Goal: Communication & Community: Participate in discussion

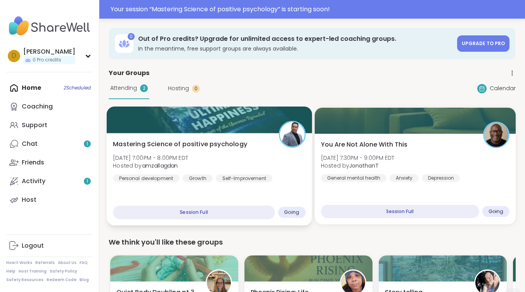
click at [216, 139] on span "Mastering Science of positive psychology" at bounding box center [180, 143] width 134 height 9
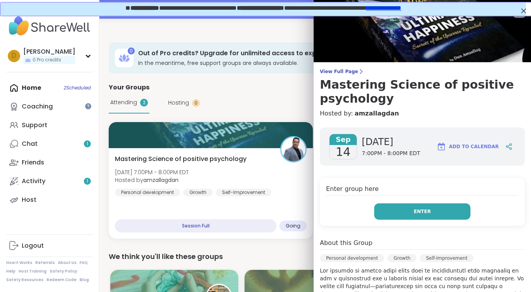
click at [425, 217] on button "Enter" at bounding box center [422, 211] width 96 height 16
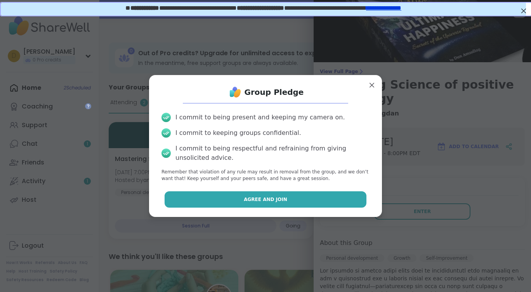
click at [236, 200] on button "Agree and Join" at bounding box center [266, 199] width 202 height 16
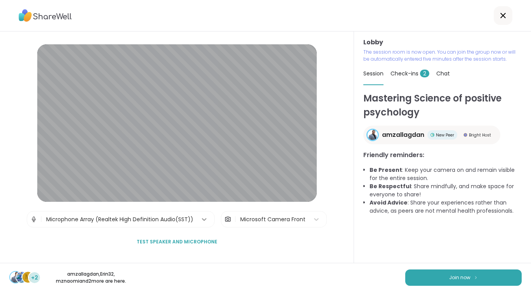
click at [200, 221] on icon at bounding box center [204, 219] width 8 height 8
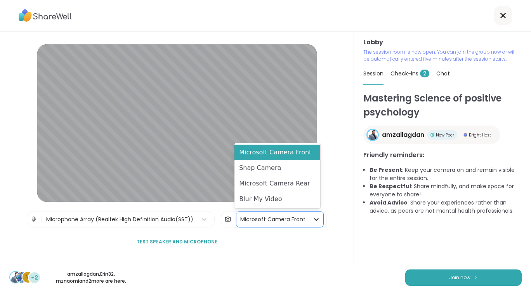
click at [313, 216] on icon at bounding box center [317, 219] width 8 height 8
click at [289, 199] on div "Blur My Video" at bounding box center [278, 199] width 86 height 16
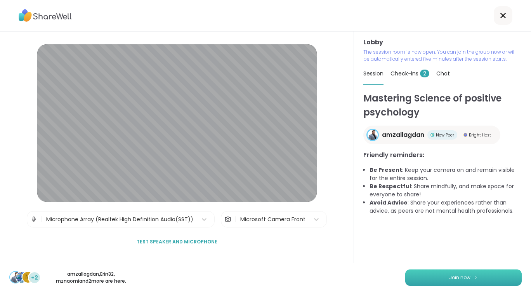
click at [456, 277] on span "Join now" at bounding box center [459, 277] width 21 height 7
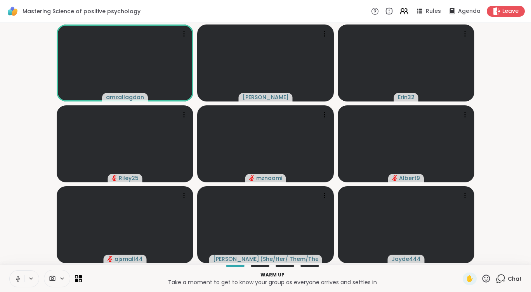
click at [18, 282] on button at bounding box center [17, 278] width 15 height 16
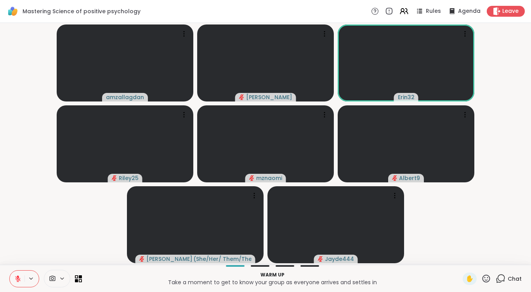
click at [499, 219] on video-player-container "amzallagdan [PERSON_NAME] Erin32 Riley25 mznaomi Albert9 [PERSON_NAME] ( She/He…" at bounding box center [266, 143] width 522 height 235
click at [497, 280] on icon at bounding box center [501, 278] width 10 height 10
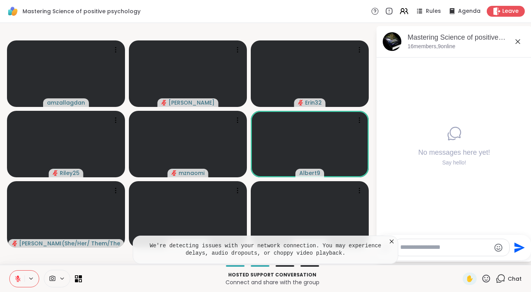
click at [390, 242] on icon at bounding box center [392, 241] width 8 height 8
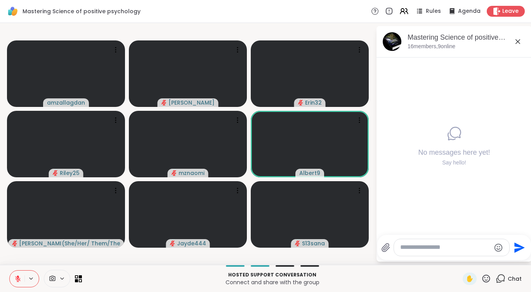
click at [482, 279] on icon at bounding box center [487, 278] width 10 height 10
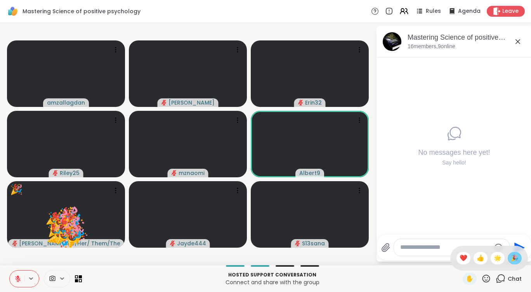
click at [511, 257] on span "🎉" at bounding box center [515, 257] width 8 height 9
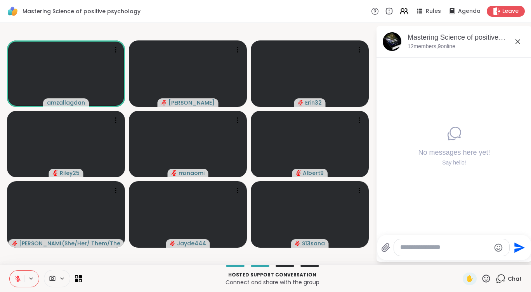
click at [18, 277] on icon at bounding box center [18, 276] width 2 height 3
click at [19, 279] on icon at bounding box center [18, 278] width 4 height 2
click at [518, 40] on icon at bounding box center [517, 41] width 9 height 9
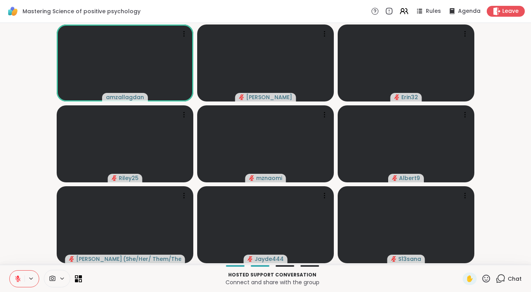
click at [84, 277] on div "Hosted support conversation Connect and share with the group ✋ Chat" at bounding box center [265, 277] width 531 height 27
click at [82, 278] on icon at bounding box center [78, 278] width 7 height 7
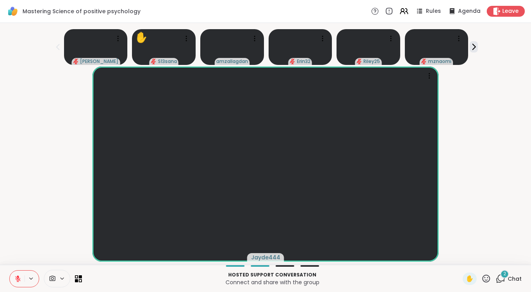
click at [496, 276] on icon at bounding box center [501, 278] width 10 height 10
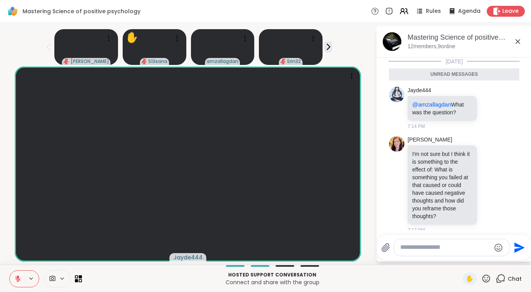
scroll to position [22, 0]
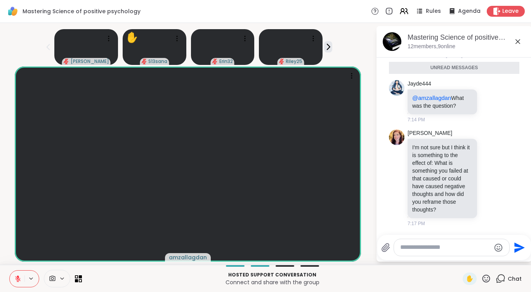
click at [370, 169] on div "amzallagdan" at bounding box center [188, 163] width 367 height 195
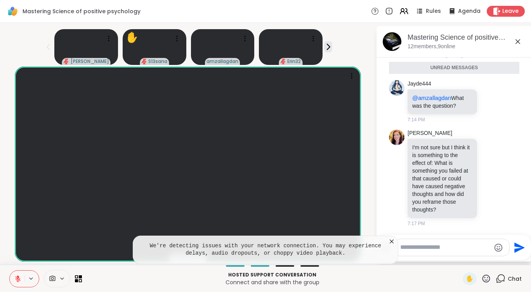
click at [391, 241] on icon at bounding box center [392, 241] width 8 height 8
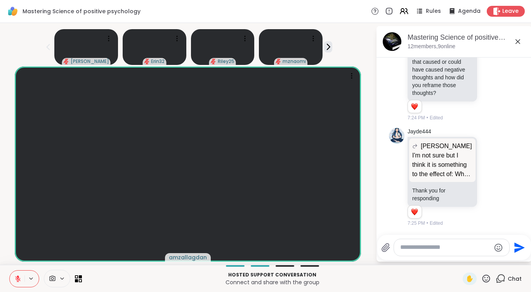
scroll to position [120, 0]
click at [466, 275] on span "✋" at bounding box center [470, 278] width 8 height 9
click at [18, 280] on icon at bounding box center [17, 278] width 5 height 5
click at [20, 277] on icon at bounding box center [17, 278] width 7 height 7
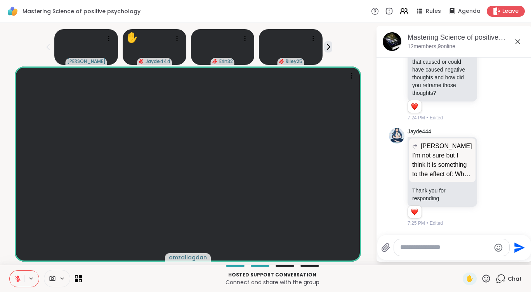
click at [20, 277] on icon at bounding box center [17, 278] width 7 height 7
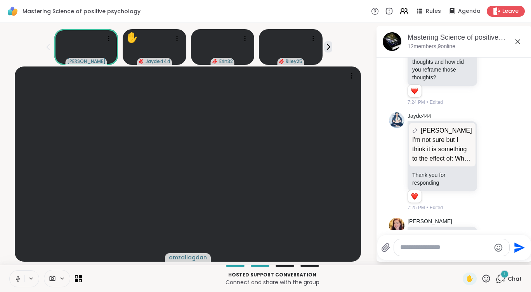
scroll to position [200, 0]
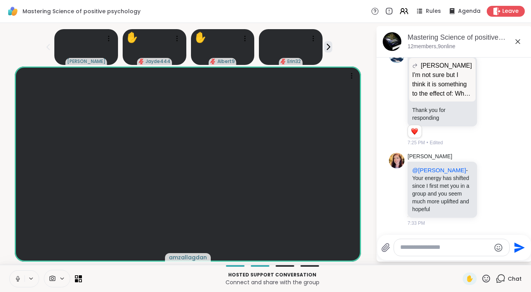
click at [17, 279] on icon at bounding box center [17, 278] width 7 height 7
click at [487, 188] on icon at bounding box center [490, 189] width 7 height 8
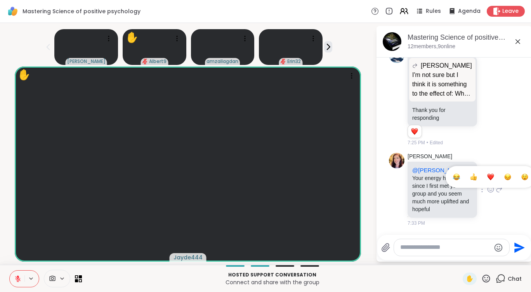
click at [487, 178] on div "Select Reaction: Heart" at bounding box center [490, 176] width 7 height 7
click at [487, 188] on icon at bounding box center [490, 189] width 7 height 8
click at [487, 176] on div "Select Reaction: Heart" at bounding box center [490, 176] width 7 height 7
click at [497, 189] on icon at bounding box center [499, 188] width 5 height 5
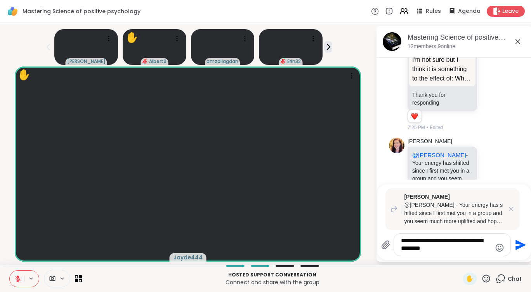
type textarea "**********"
click at [517, 240] on icon "Send" at bounding box center [520, 244] width 12 height 12
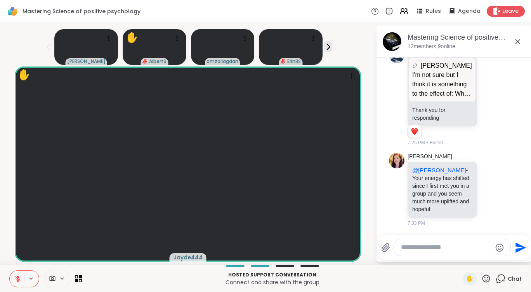
click at [487, 188] on icon at bounding box center [490, 189] width 7 height 8
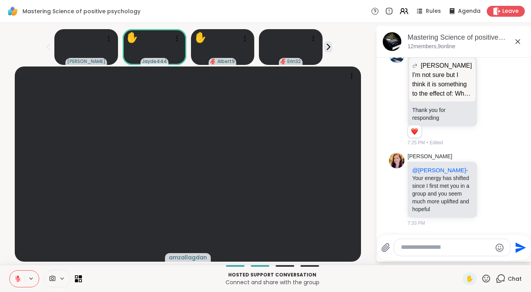
click at [487, 179] on div "Select Reaction: Heart" at bounding box center [490, 176] width 7 height 7
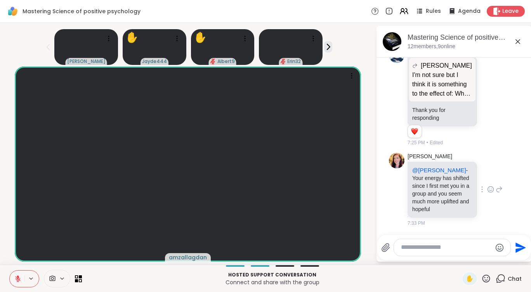
click at [496, 187] on icon at bounding box center [499, 188] width 7 height 9
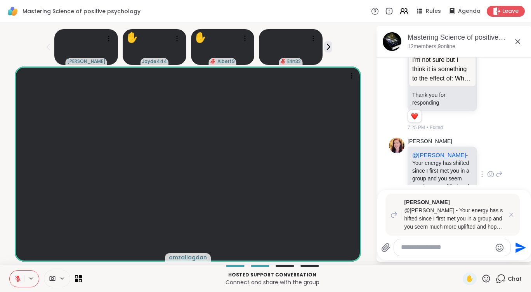
click at [500, 170] on div "[PERSON_NAME] @[PERSON_NAME] - Your energy has shifted since I first met you in…" at bounding box center [454, 174] width 130 height 80
click at [513, 216] on icon at bounding box center [512, 214] width 8 height 8
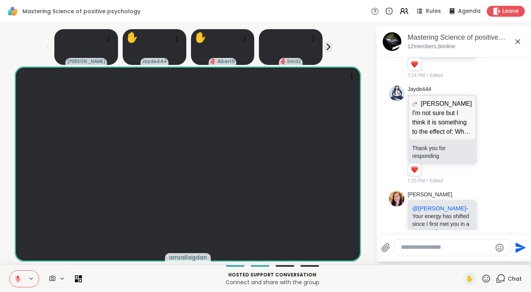
scroll to position [132, 0]
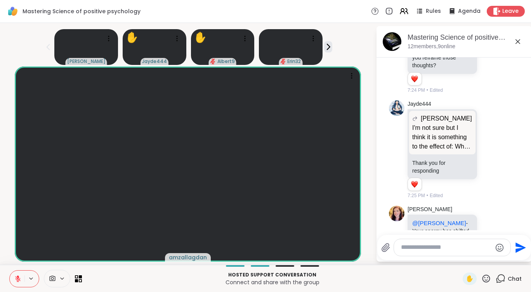
click at [519, 42] on icon at bounding box center [517, 41] width 9 height 9
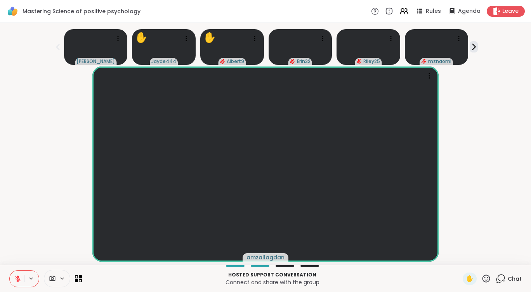
click at [498, 280] on icon at bounding box center [501, 277] width 7 height 7
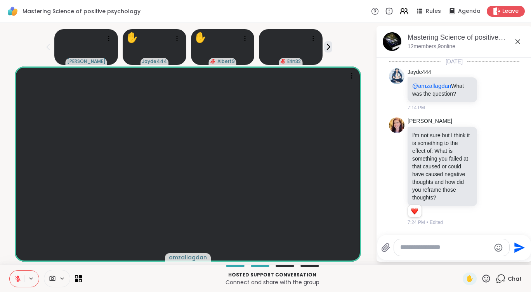
scroll to position [317, 0]
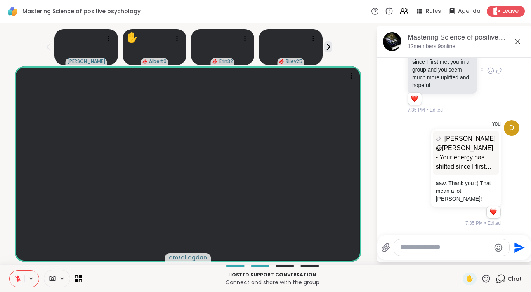
click at [508, 87] on div "[PERSON_NAME] @[PERSON_NAME] - Your energy has shifted since I first met you in…" at bounding box center [454, 71] width 130 height 91
click at [485, 280] on icon at bounding box center [487, 278] width 10 height 10
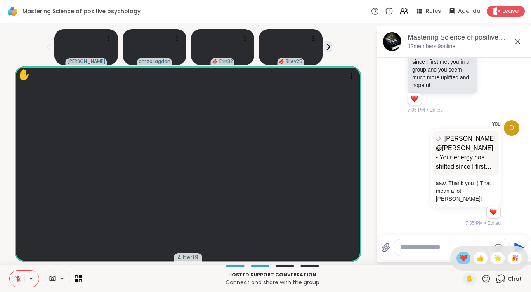
click at [460, 261] on span "❤️" at bounding box center [464, 257] width 8 height 9
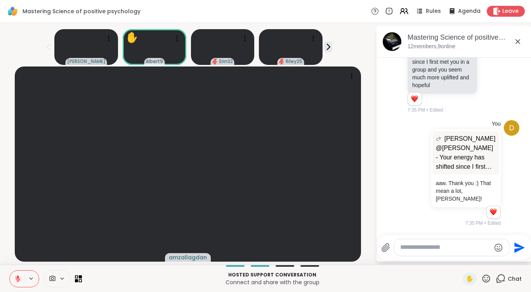
click at [482, 278] on icon at bounding box center [487, 278] width 10 height 10
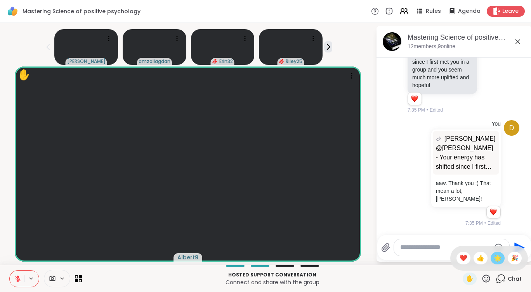
click at [494, 258] on span "🌟" at bounding box center [498, 257] width 8 height 9
click at [482, 277] on icon at bounding box center [487, 278] width 10 height 10
click at [460, 261] on span "❤️" at bounding box center [464, 257] width 8 height 9
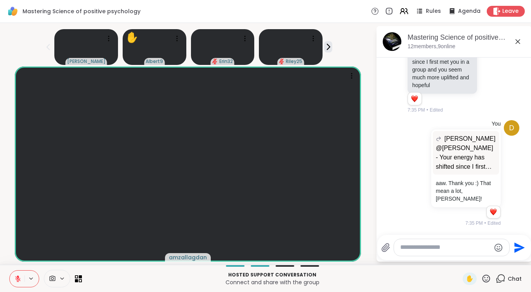
click at [442, 249] on textarea "Type your message" at bounding box center [445, 247] width 90 height 8
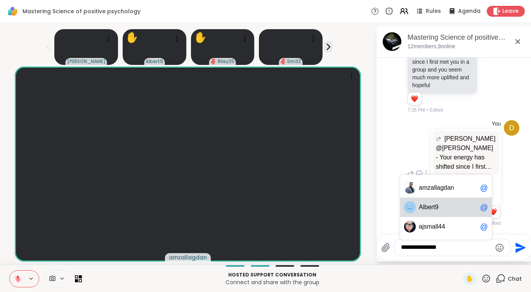
click at [439, 214] on div "Al bert9 @" at bounding box center [446, 206] width 92 height 19
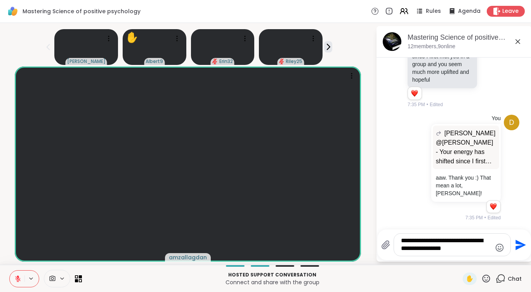
type textarea "**********"
click at [521, 247] on icon "Send" at bounding box center [520, 244] width 12 height 12
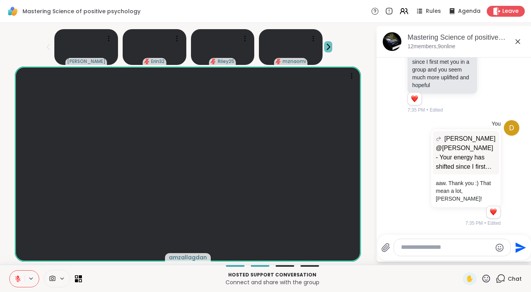
click at [327, 52] on button at bounding box center [328, 46] width 8 height 11
click at [516, 42] on icon at bounding box center [517, 41] width 9 height 9
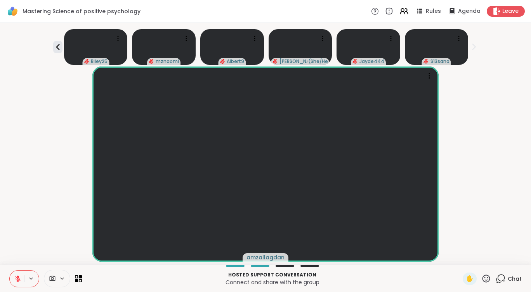
click at [498, 277] on icon at bounding box center [501, 277] width 7 height 7
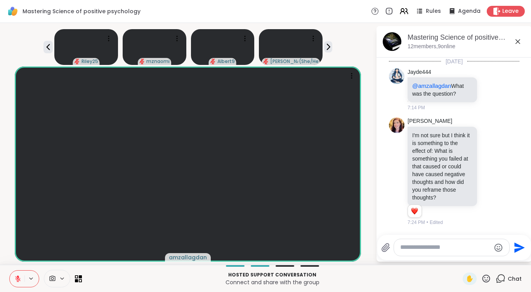
scroll to position [457, 0]
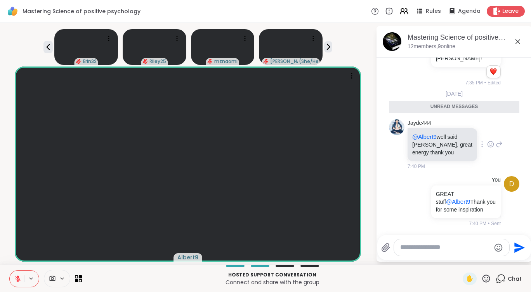
click at [488, 147] on icon at bounding box center [491, 144] width 6 height 6
click at [487, 135] on div "Select Reaction: Heart" at bounding box center [490, 131] width 7 height 7
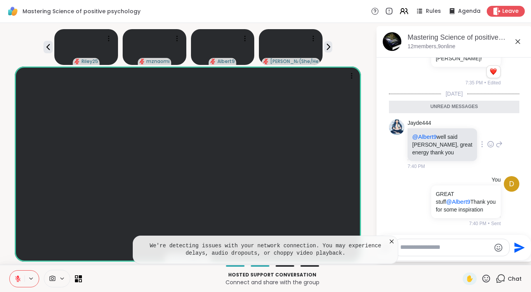
click at [390, 242] on icon at bounding box center [392, 241] width 8 height 8
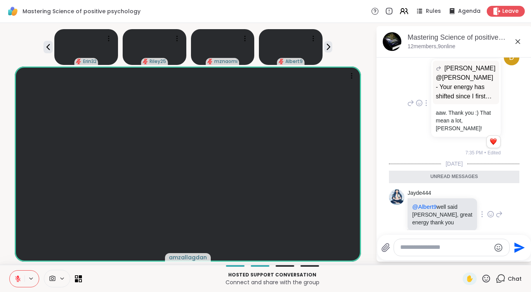
scroll to position [263, 0]
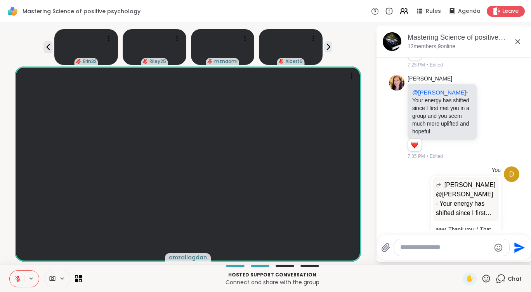
click at [518, 43] on icon at bounding box center [517, 41] width 9 height 9
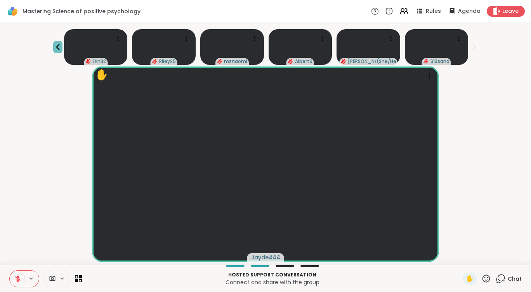
click at [56, 41] on button at bounding box center [57, 47] width 9 height 12
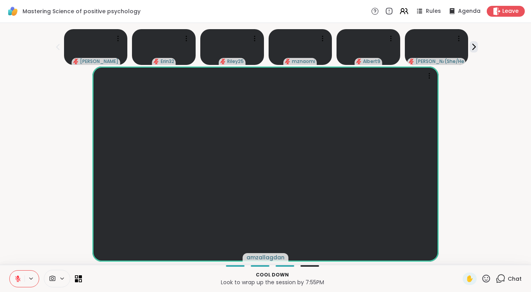
click at [483, 277] on icon at bounding box center [487, 278] width 10 height 10
click at [460, 261] on span "❤️" at bounding box center [464, 257] width 8 height 9
drag, startPoint x: 498, startPoint y: 276, endPoint x: 499, endPoint y: 272, distance: 4.2
click at [499, 274] on icon at bounding box center [501, 278] width 10 height 10
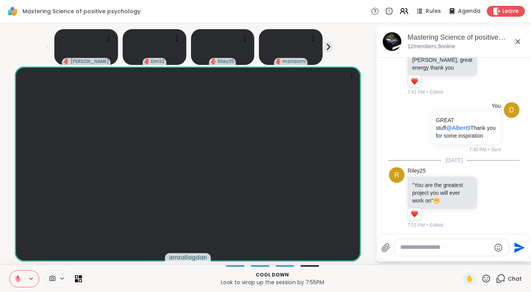
scroll to position [517, 0]
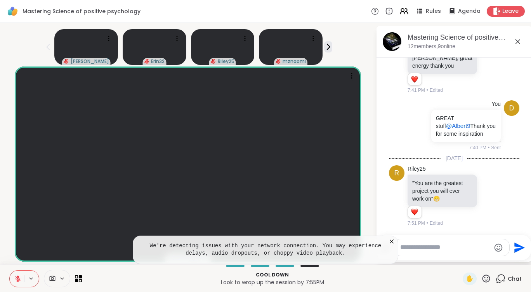
click at [391, 241] on icon at bounding box center [392, 241] width 4 height 4
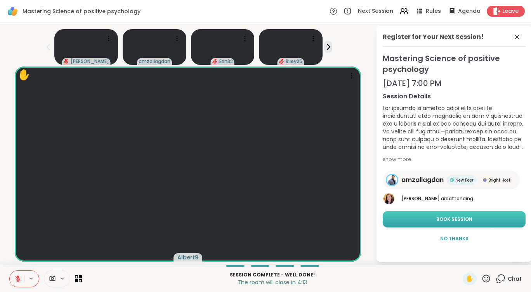
click at [451, 217] on span "Book Session" at bounding box center [455, 219] width 36 height 7
click at [455, 216] on span "Book Session" at bounding box center [455, 219] width 36 height 7
click at [450, 217] on span "Book Session" at bounding box center [455, 219] width 36 height 7
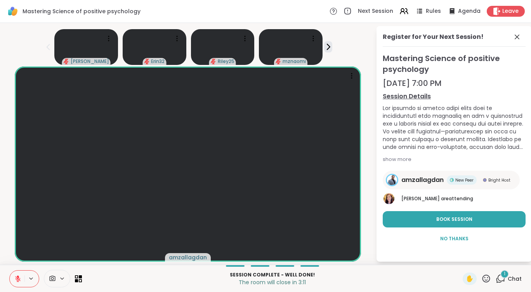
click at [501, 273] on div "1" at bounding box center [505, 274] width 9 height 9
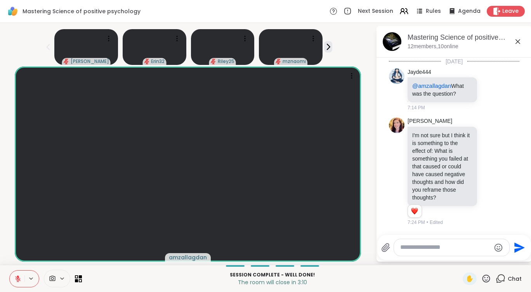
scroll to position [600, 0]
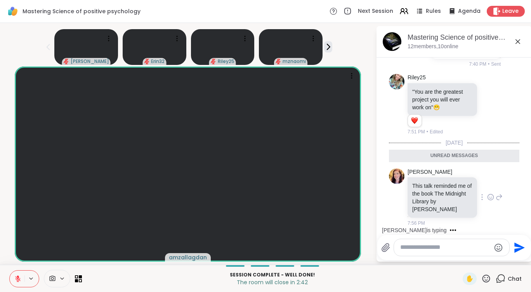
click at [487, 197] on icon at bounding box center [490, 197] width 7 height 8
click at [329, 42] on button at bounding box center [328, 46] width 8 height 11
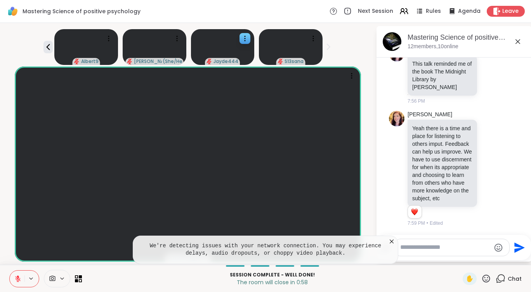
scroll to position [728, 0]
click at [482, 279] on icon at bounding box center [487, 278] width 10 height 10
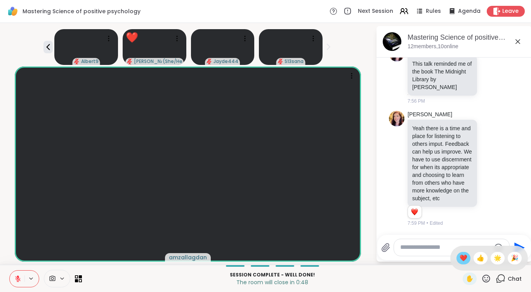
click at [460, 259] on span "❤️" at bounding box center [464, 257] width 8 height 9
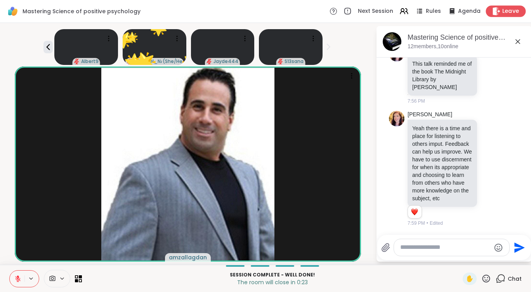
click at [503, 9] on span "Leave" at bounding box center [511, 11] width 17 height 8
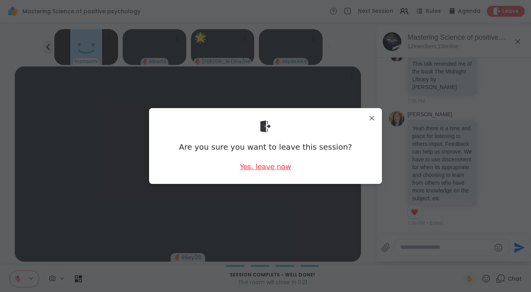
click at [279, 168] on div "Yes, leave now" at bounding box center [265, 167] width 51 height 10
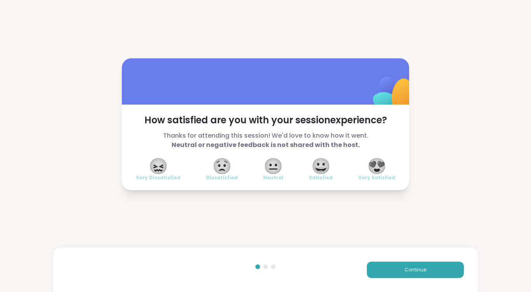
click at [377, 167] on span "😍" at bounding box center [376, 166] width 19 height 14
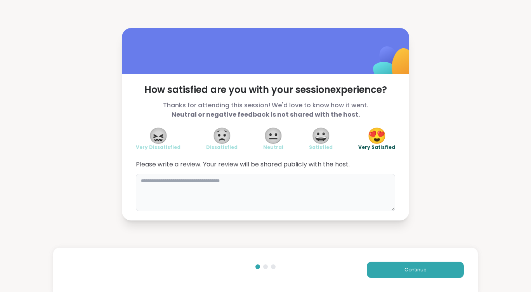
click at [255, 190] on textarea at bounding box center [265, 192] width 259 height 37
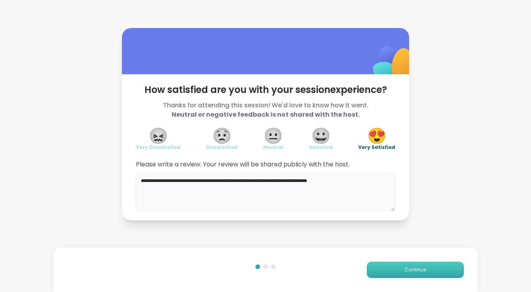
type textarea "**********"
click at [417, 270] on span "Continue" at bounding box center [416, 269] width 22 height 7
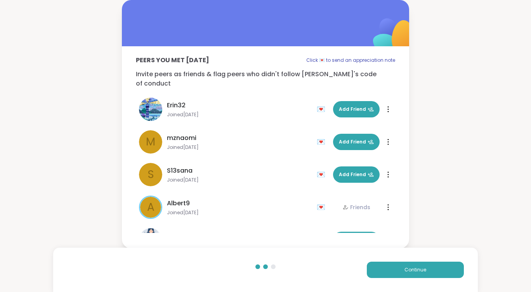
click at [499, 122] on div "Peers you met [DATE] Click 💌 to send an appreciation note Invite peers as frien…" at bounding box center [265, 124] width 531 height 248
click at [414, 268] on span "Continue" at bounding box center [416, 269] width 22 height 7
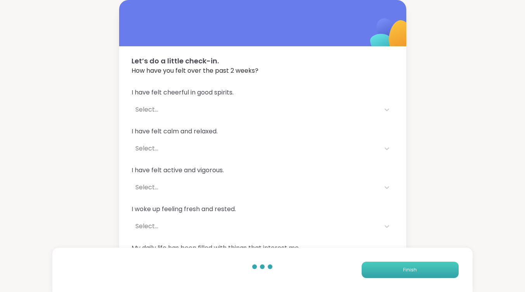
click at [414, 268] on span "Finish" at bounding box center [410, 269] width 14 height 7
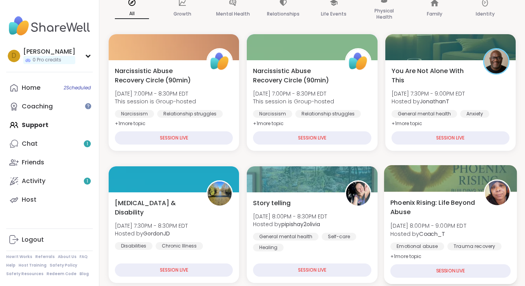
scroll to position [117, 0]
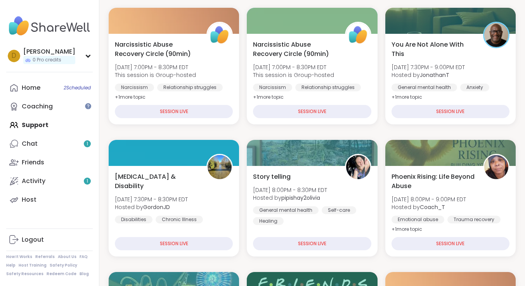
click at [36, 124] on div "Home 2 Scheduled Coaching Support Chat 1 Friends Activity 1 Host" at bounding box center [49, 143] width 87 height 130
click at [44, 139] on link "Chat 1" at bounding box center [49, 143] width 87 height 19
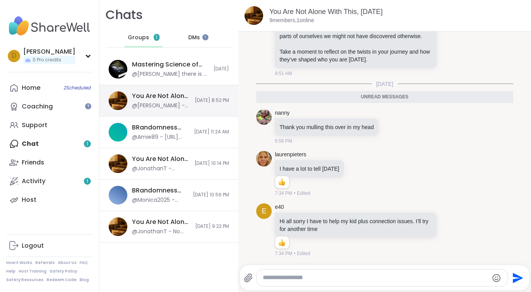
click at [165, 97] on div "You Are Not Alone With This, [DATE]" at bounding box center [161, 96] width 58 height 9
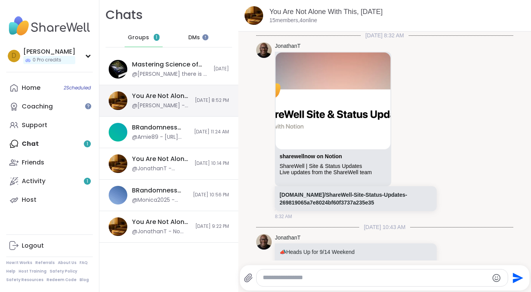
scroll to position [1880, 0]
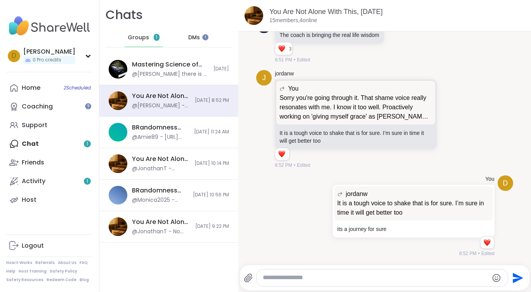
click at [141, 35] on span "Groups" at bounding box center [138, 38] width 21 height 8
click at [29, 144] on div "Home 2 Scheduled Coaching Support Chat Friends Activity 1 Host" at bounding box center [49, 143] width 87 height 130
click at [192, 35] on span "DMs" at bounding box center [194, 38] width 12 height 8
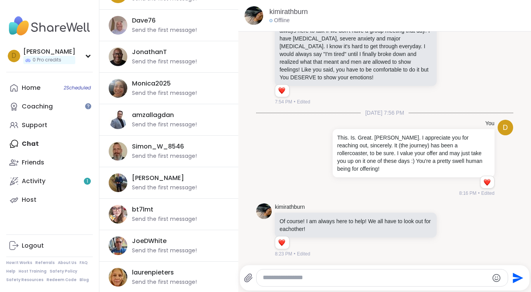
scroll to position [233, 0]
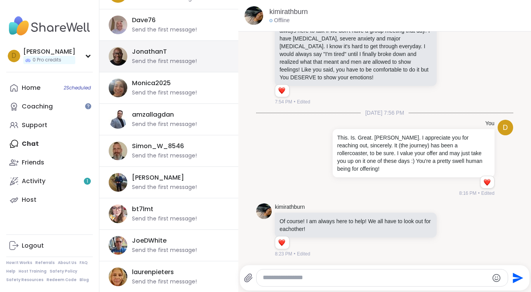
click at [168, 56] on div "JonathanT Send the first message!" at bounding box center [178, 56] width 92 height 18
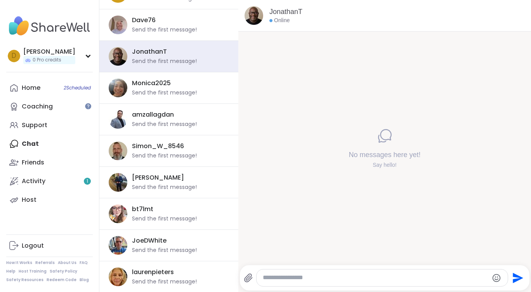
click at [372, 277] on textarea "Type your message" at bounding box center [376, 277] width 226 height 8
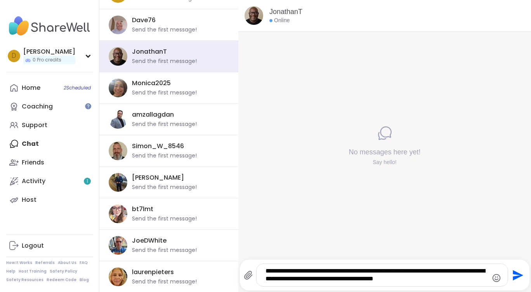
click at [345, 273] on textarea "**********" at bounding box center [376, 275] width 220 height 16
drag, startPoint x: 344, startPoint y: 280, endPoint x: 351, endPoint y: 266, distance: 15.8
click at [344, 280] on textarea "**********" at bounding box center [376, 275] width 220 height 16
type textarea "**********"
click at [513, 277] on icon "Send" at bounding box center [518, 275] width 10 height 10
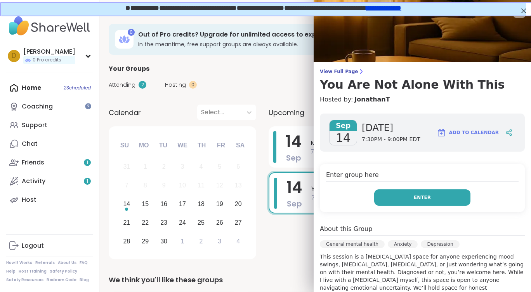
click at [422, 195] on button "Enter" at bounding box center [422, 197] width 96 height 16
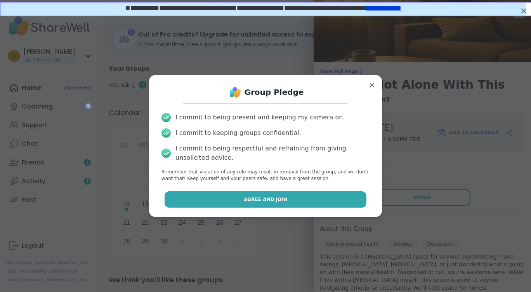
click at [284, 199] on button "Agree and Join" at bounding box center [266, 199] width 202 height 16
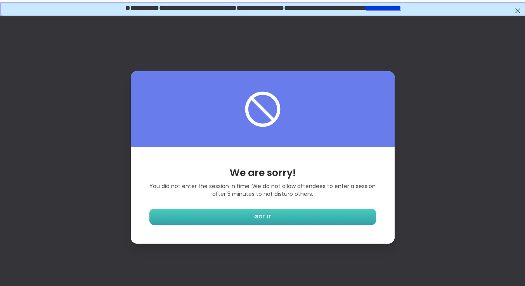
click at [320, 217] on link "GOT IT" at bounding box center [263, 217] width 227 height 16
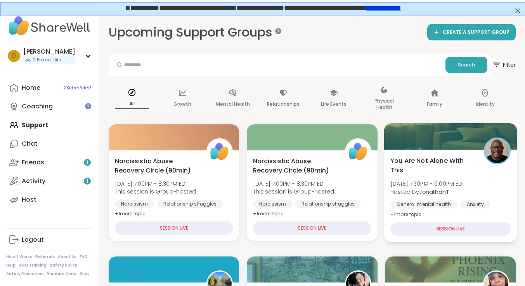
click at [422, 168] on span "You Are Not Alone With This" at bounding box center [433, 165] width 85 height 19
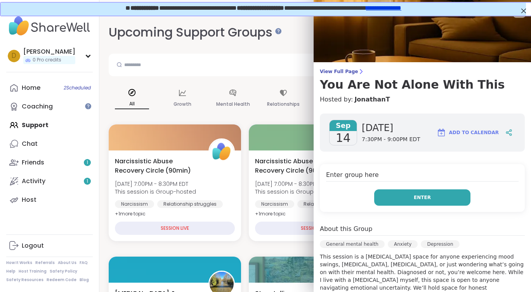
click at [425, 204] on div "Enter group here Enter" at bounding box center [422, 188] width 205 height 48
click at [430, 198] on button "Enter" at bounding box center [422, 197] width 96 height 16
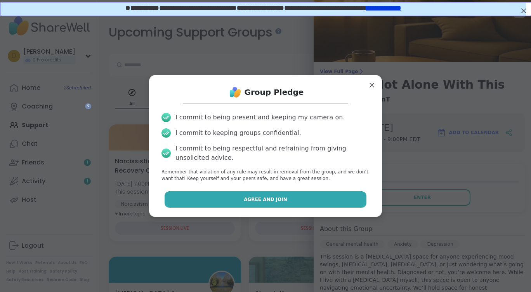
click at [298, 207] on div "Group Pledge I commit to being present and keeping my camera on. I commit to ke…" at bounding box center [265, 145] width 221 height 129
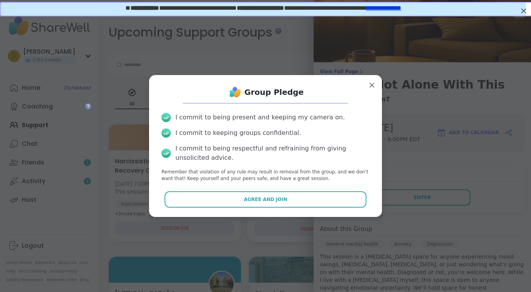
click at [296, 199] on button "Agree and Join" at bounding box center [266, 199] width 202 height 16
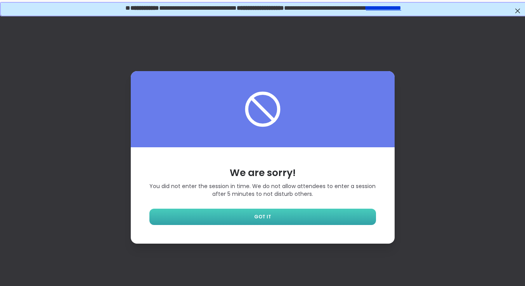
click at [278, 222] on link "GOT IT" at bounding box center [263, 217] width 227 height 16
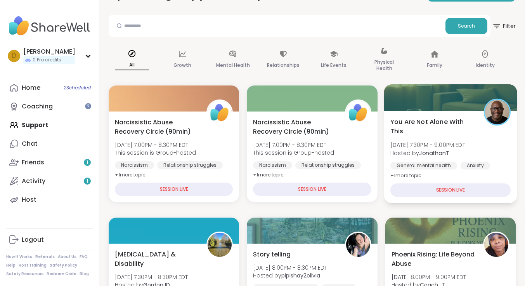
click at [412, 120] on span "You Are Not Alone With This" at bounding box center [433, 126] width 85 height 19
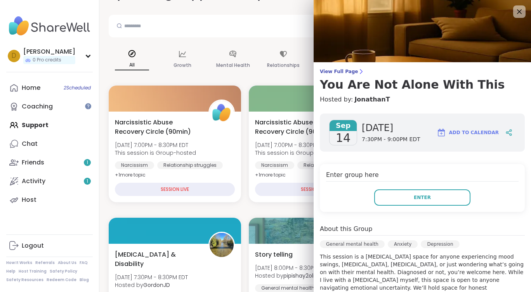
click at [506, 19] on img at bounding box center [422, 31] width 217 height 62
click at [515, 10] on icon at bounding box center [520, 12] width 10 height 10
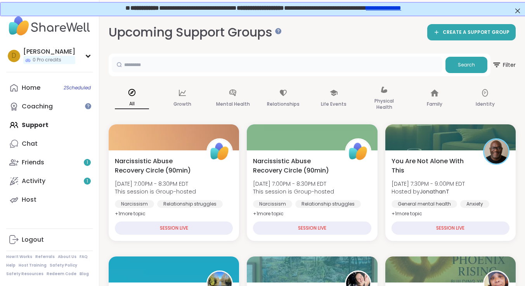
click at [233, 66] on input "text" at bounding box center [277, 65] width 331 height 16
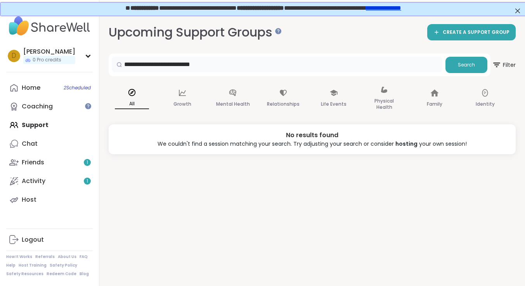
click at [135, 66] on input "**********" at bounding box center [277, 65] width 331 height 16
type input "**********"
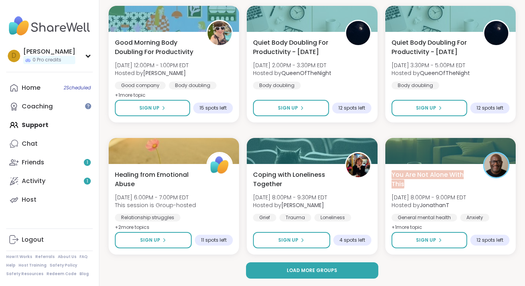
scroll to position [1439, 0]
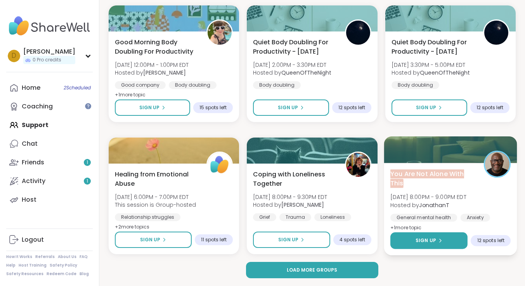
click at [428, 236] on button "Sign Up" at bounding box center [429, 240] width 77 height 17
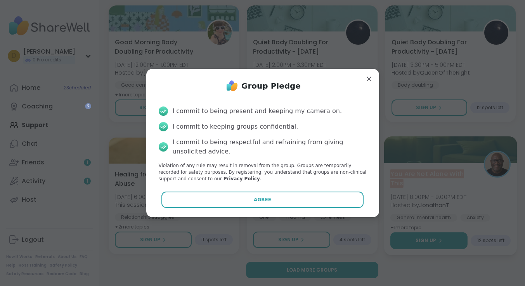
scroll to position [1433, 0]
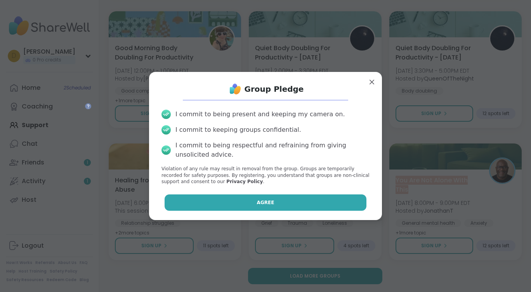
click at [316, 194] on button "Agree" at bounding box center [266, 202] width 202 height 16
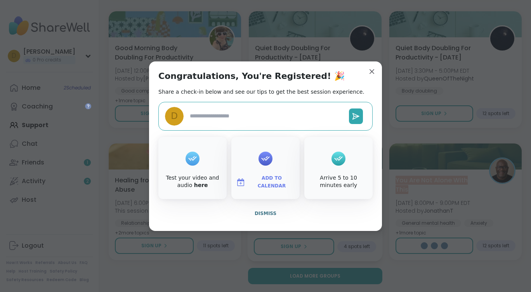
type textarea "*"
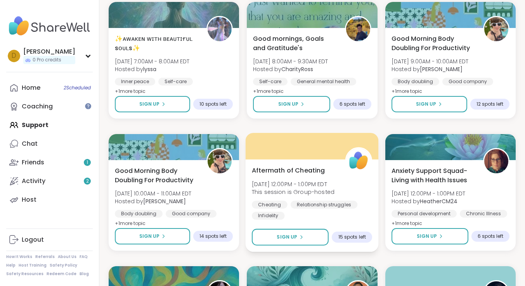
scroll to position [388, 0]
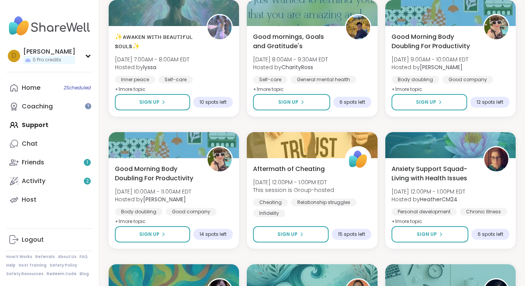
click at [38, 129] on div "Home 2 Scheduled Coaching Support Chat Friends 1 Activity 2 Host" at bounding box center [49, 143] width 87 height 130
click at [38, 127] on div "Home 2 Scheduled Coaching Support Chat Friends 1 Activity 2 Host" at bounding box center [49, 143] width 87 height 130
click at [38, 123] on div "Home 2 Scheduled Coaching Support Chat Friends 1 Activity 2 Host" at bounding box center [49, 143] width 87 height 130
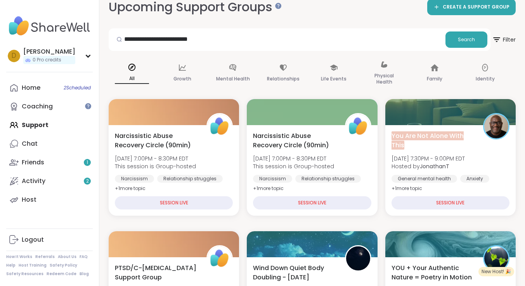
scroll to position [0, 0]
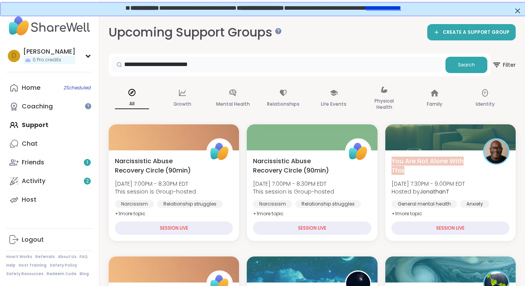
drag, startPoint x: 223, startPoint y: 64, endPoint x: 0, endPoint y: 14, distance: 229.0
click at [468, 67] on span "Search" at bounding box center [466, 64] width 17 height 7
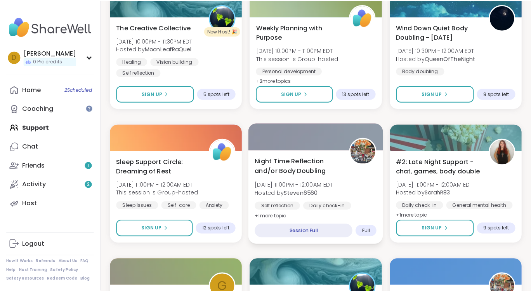
scroll to position [660, 0]
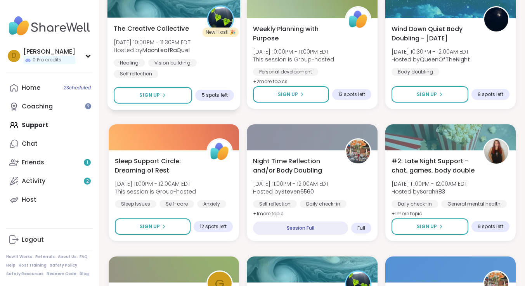
click at [157, 28] on span "The Creative Collective" at bounding box center [151, 28] width 75 height 9
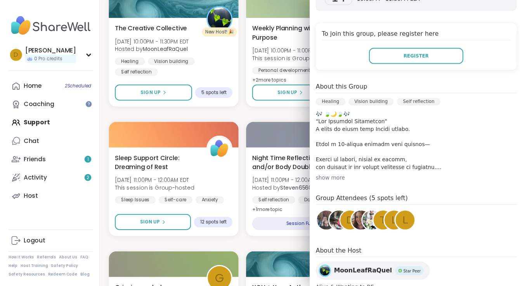
scroll to position [155, 0]
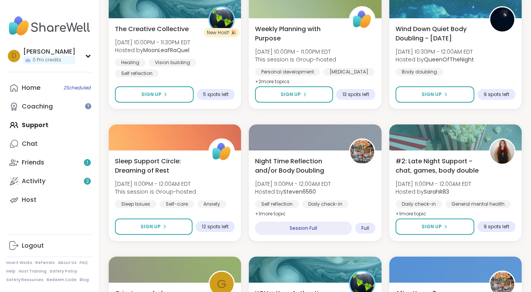
click at [233, 114] on div "Narcissistic Abuse Recovery Circle (90min) Sun, Sep 14 | 7:00PM - 8:30PM EDT Th…" at bounding box center [315, 248] width 413 height 1569
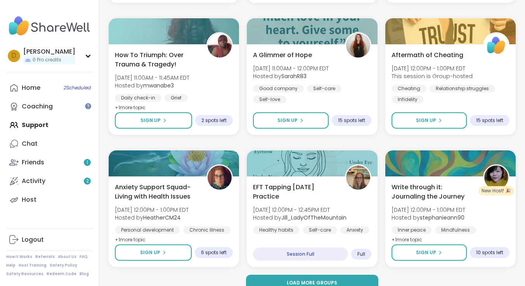
scroll to position [1437, 0]
